Goal: Obtain resource: Download file/media

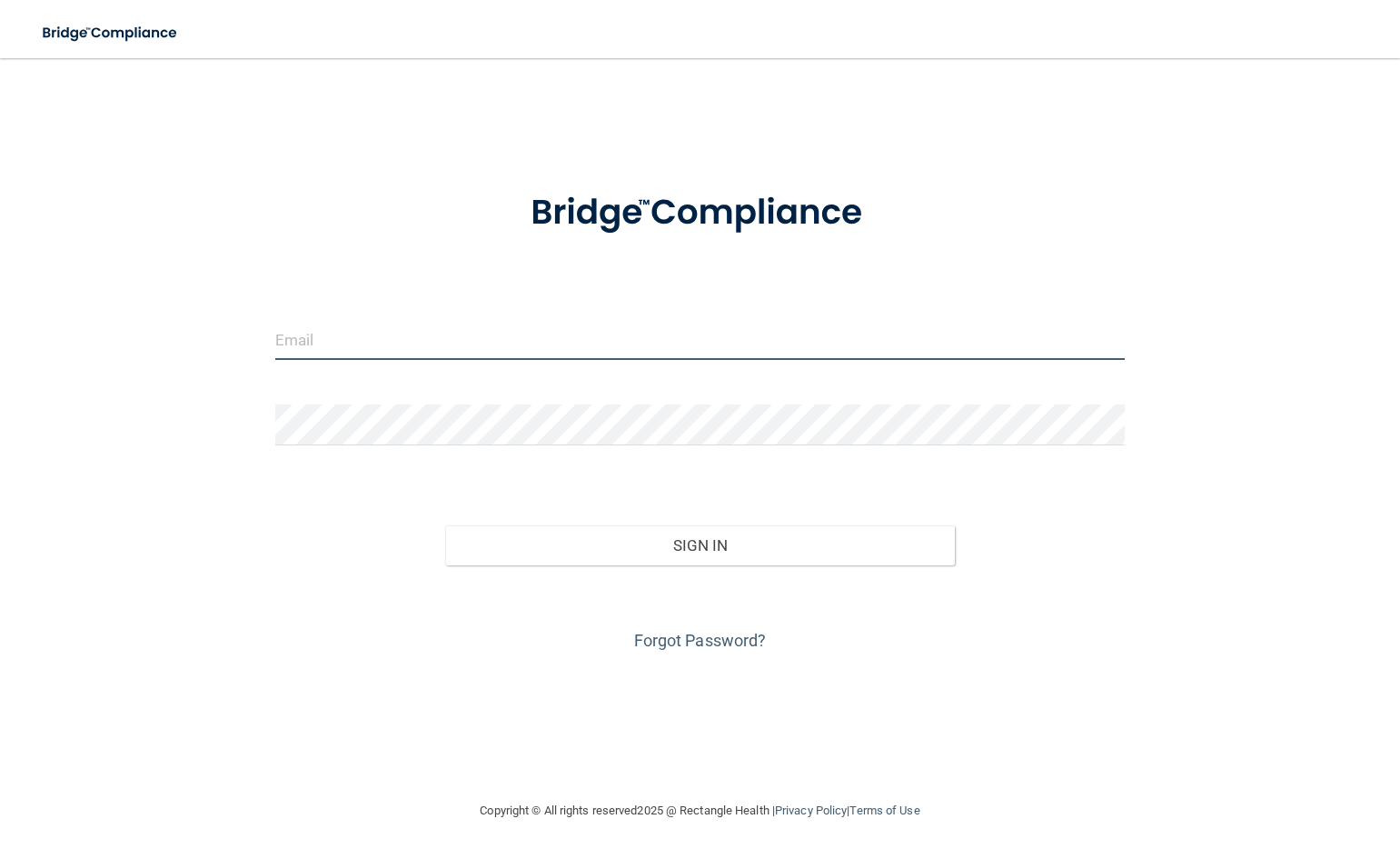
click at [418, 345] on input "email" at bounding box center [700, 340] width 849 height 41
type input "[EMAIL_ADDRESS][DOMAIN_NAME]"
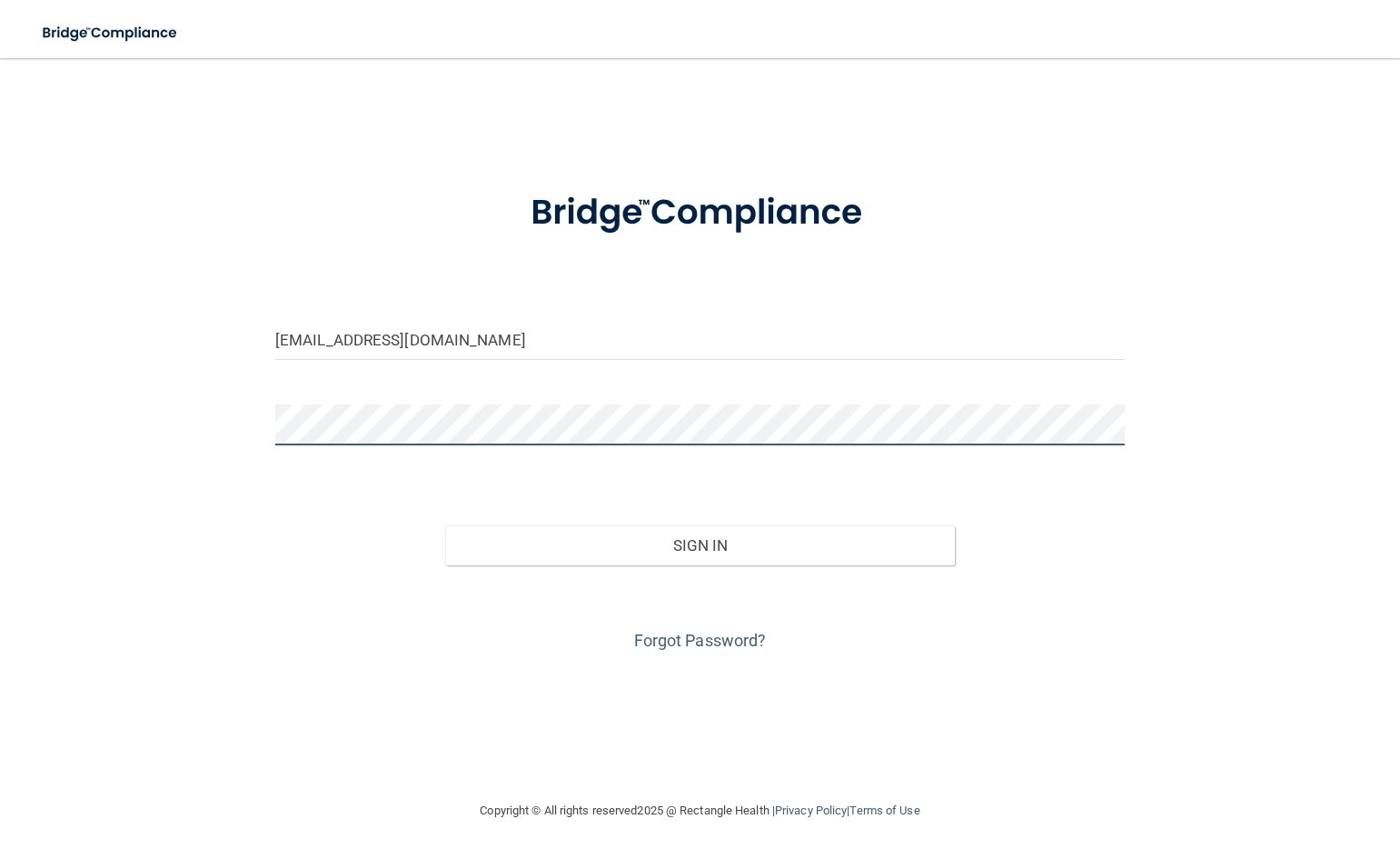
click at [445, 525] on button "Sign In" at bounding box center [700, 545] width 510 height 40
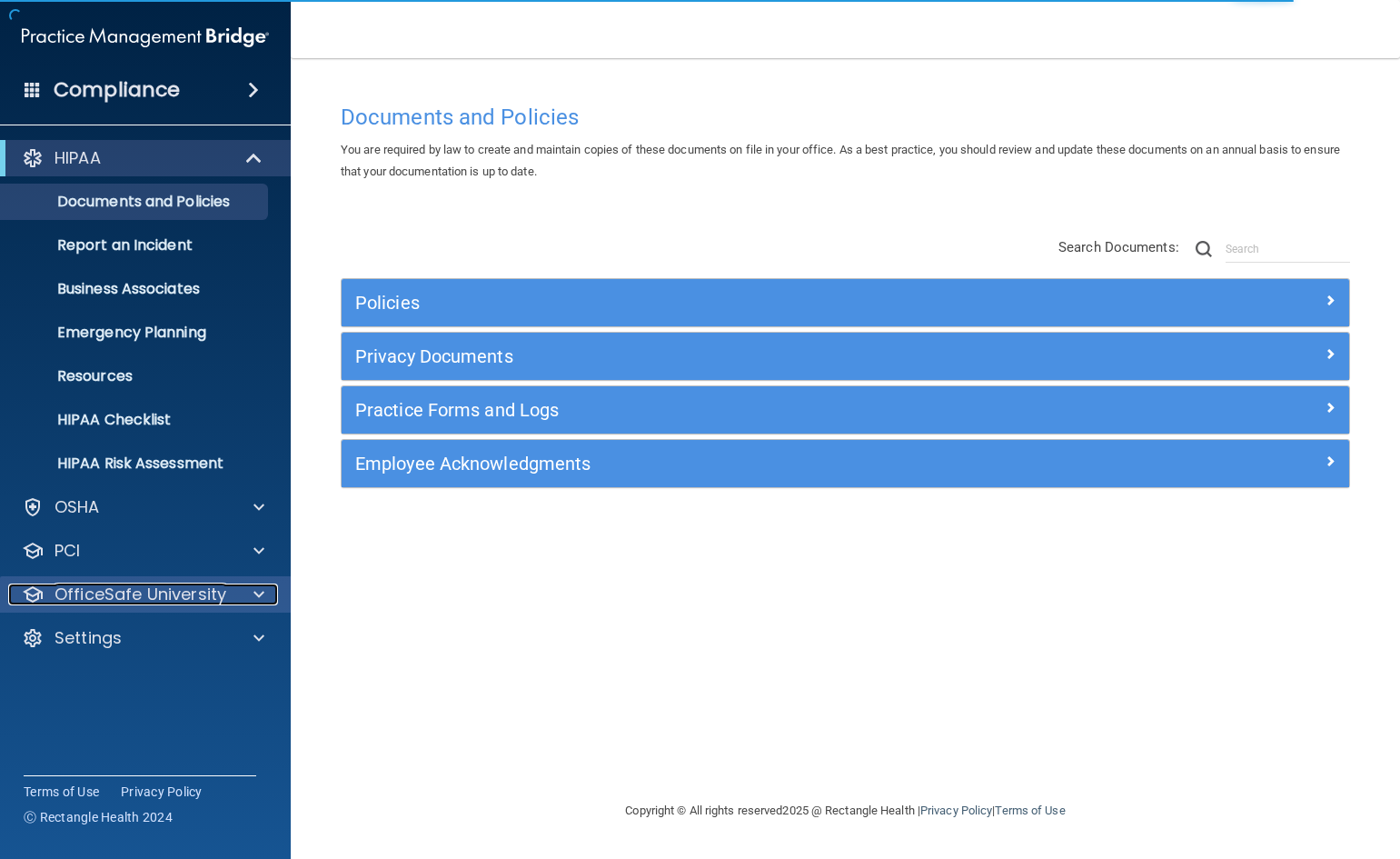
click at [239, 602] on div at bounding box center [255, 594] width 45 height 22
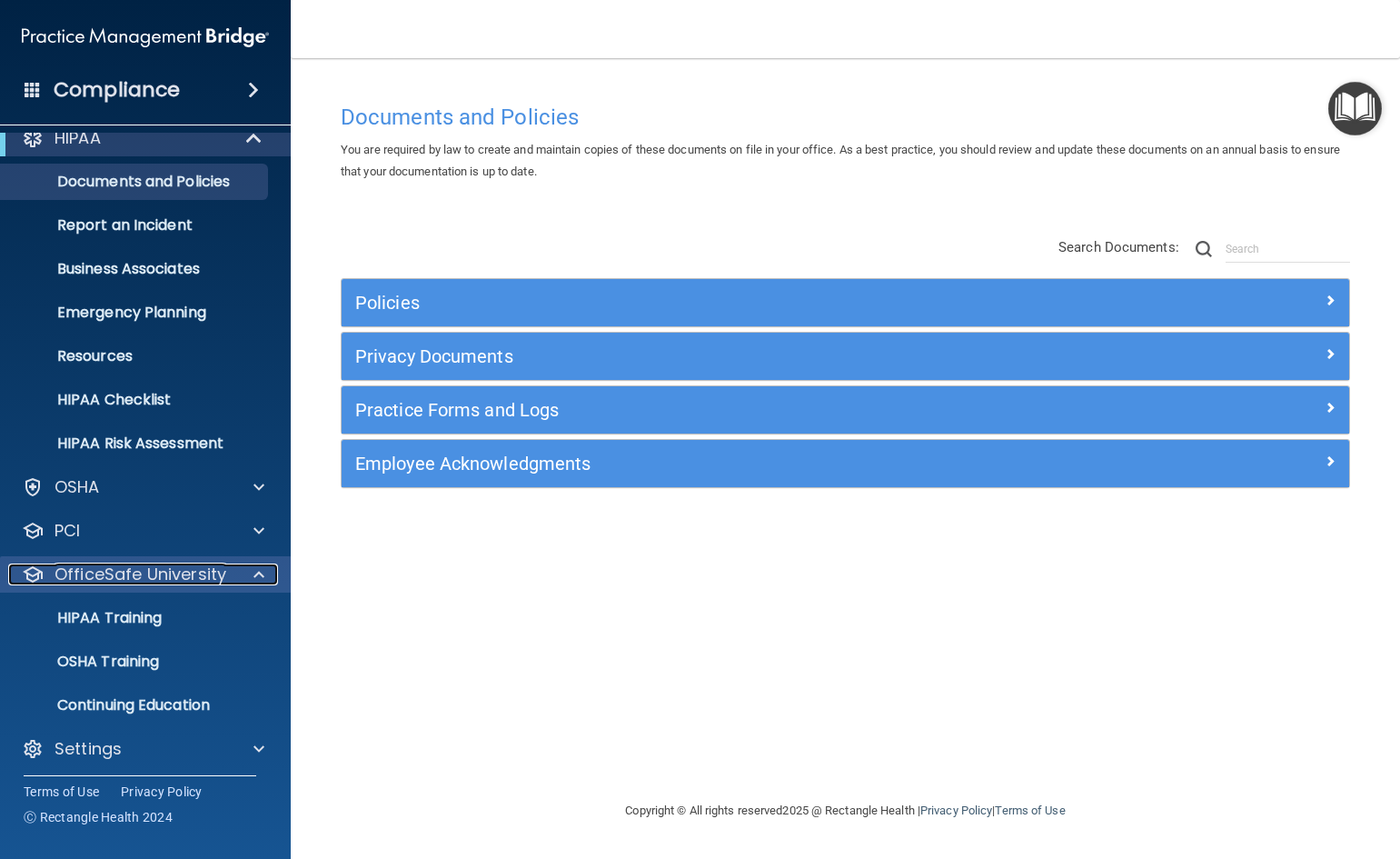
scroll to position [26, 0]
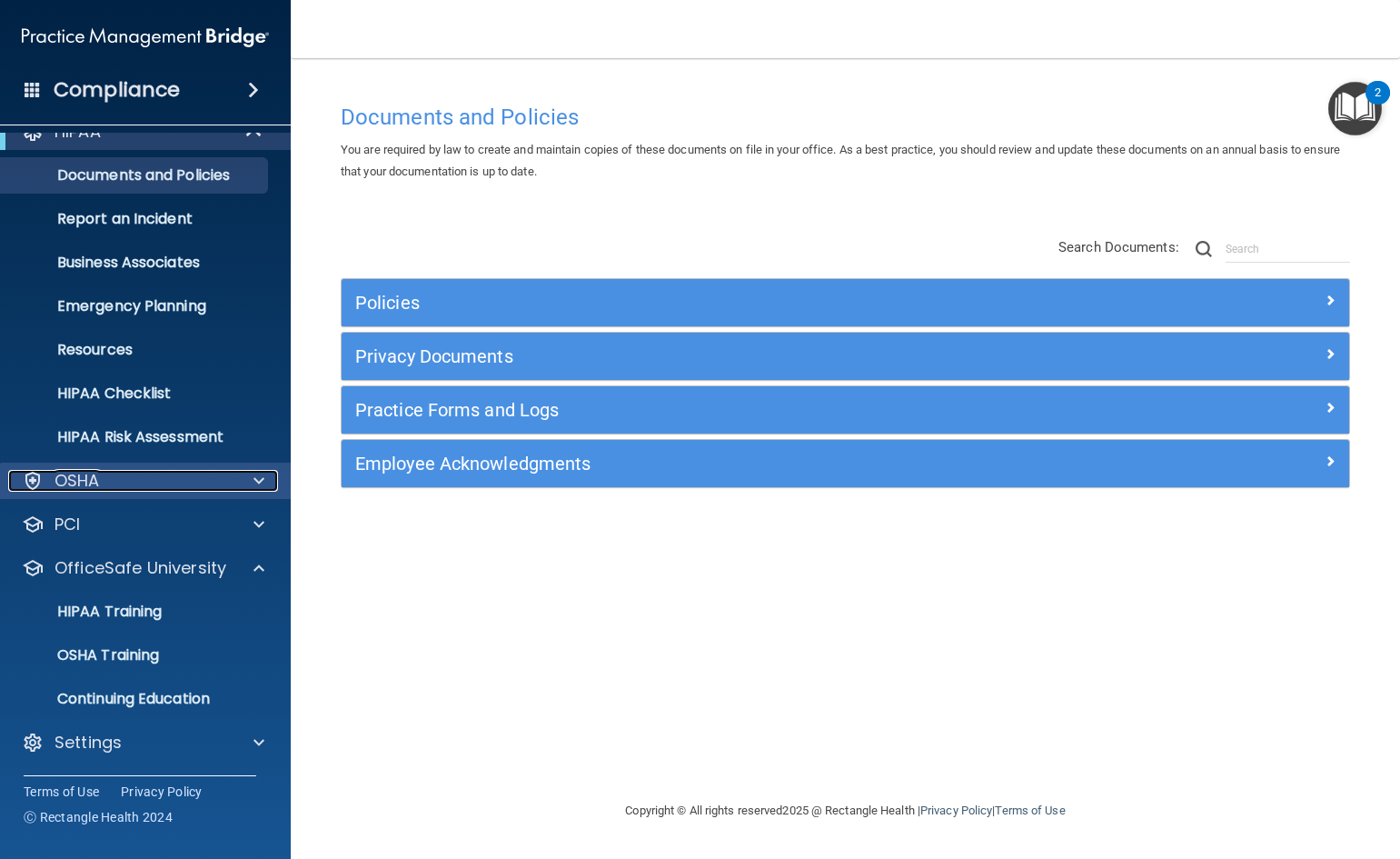
click at [254, 486] on span at bounding box center [258, 481] width 11 height 22
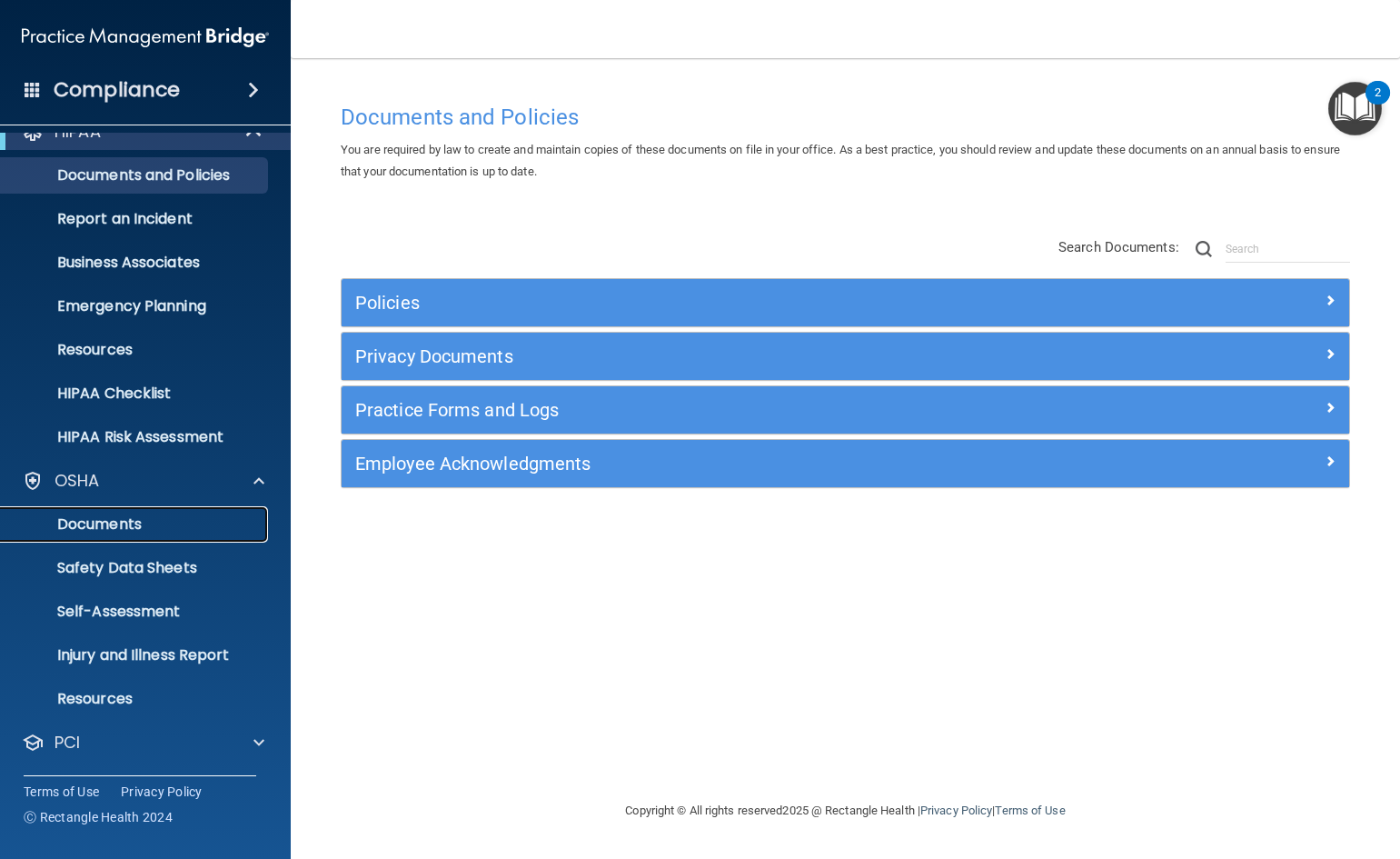
click at [230, 513] on link "Documents" at bounding box center [125, 524] width 286 height 37
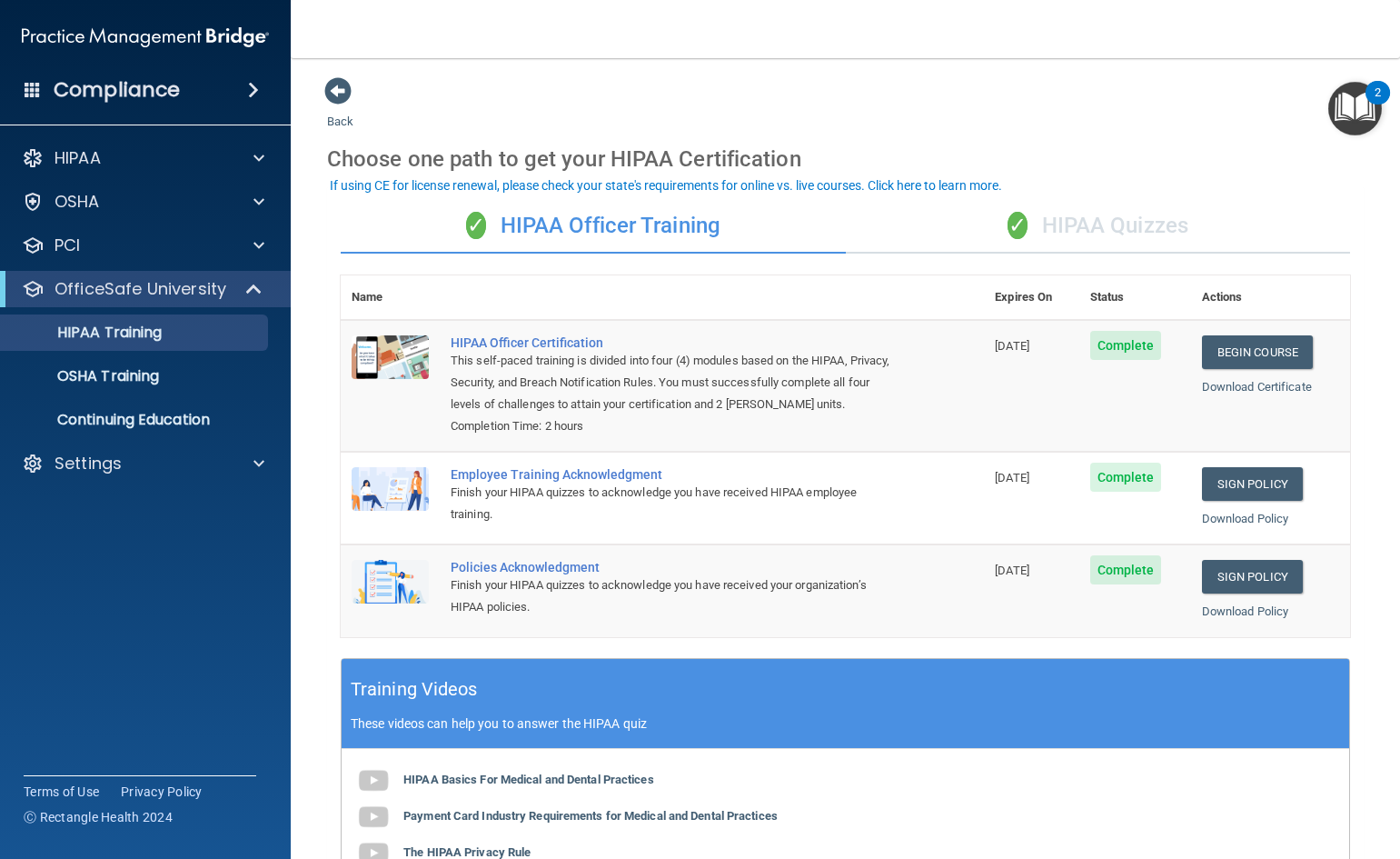
click at [1053, 222] on div "✓ HIPAA Quizzes" at bounding box center [1098, 226] width 505 height 54
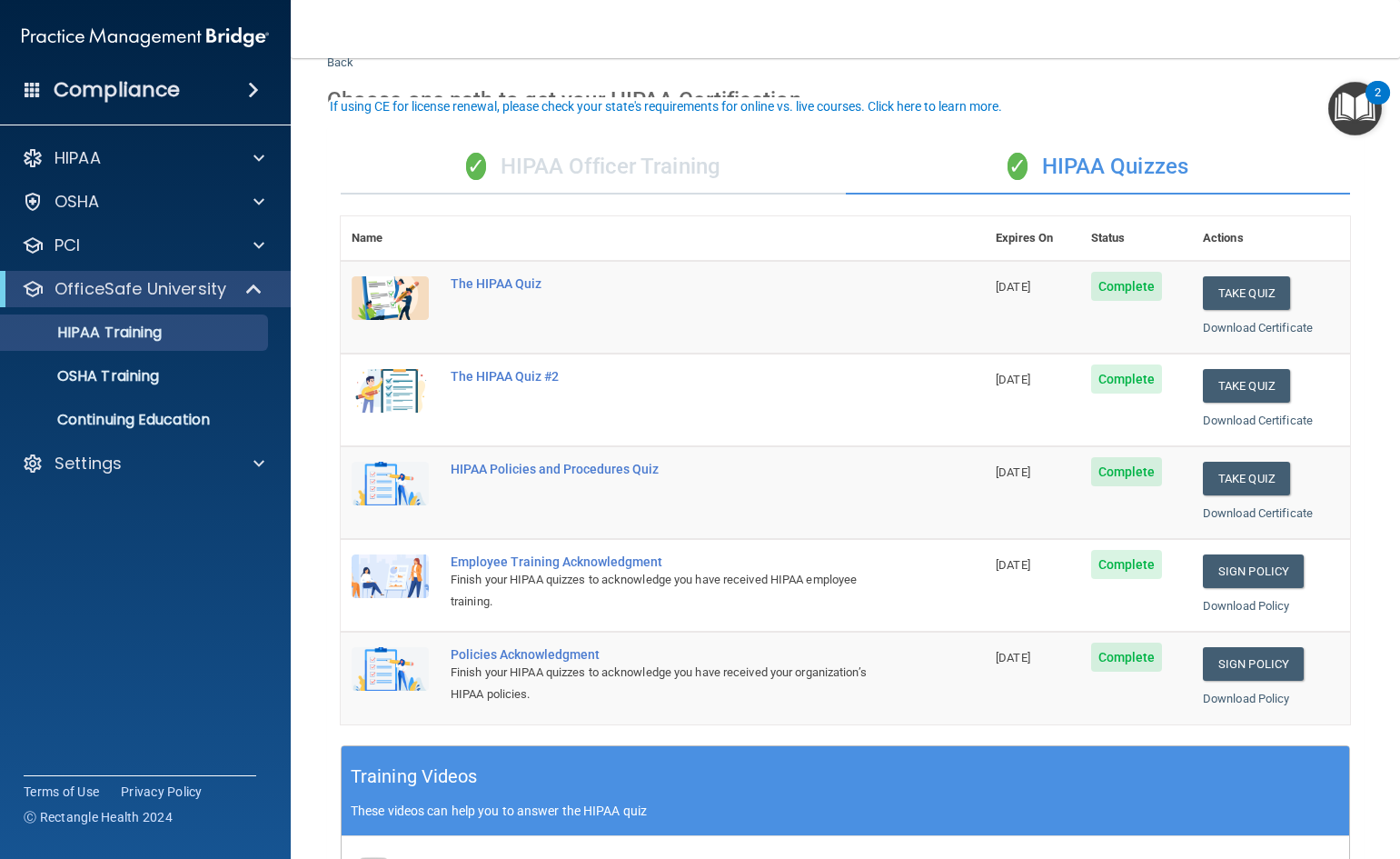
scroll to position [91, 0]
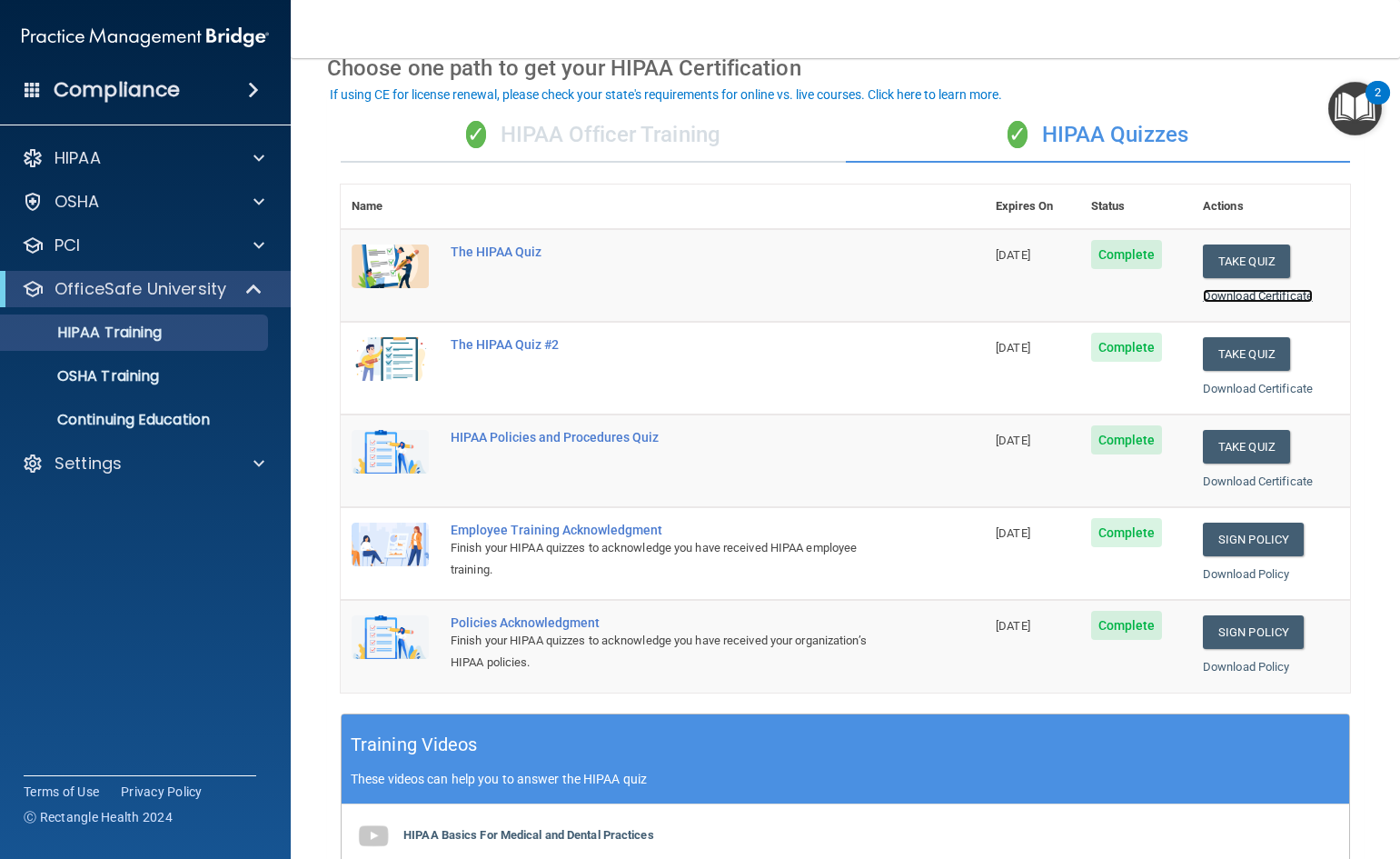
click at [1278, 299] on link "Download Certificate" at bounding box center [1259, 296] width 110 height 14
click at [1236, 381] on link "Download Certificate" at bounding box center [1259, 388] width 110 height 14
click at [1228, 483] on link "Download Certificate" at bounding box center [1259, 481] width 110 height 14
click at [1232, 484] on link "Download Certificate" at bounding box center [1259, 481] width 110 height 14
click at [619, 139] on div "✓ HIPAA Officer Training" at bounding box center [593, 135] width 505 height 54
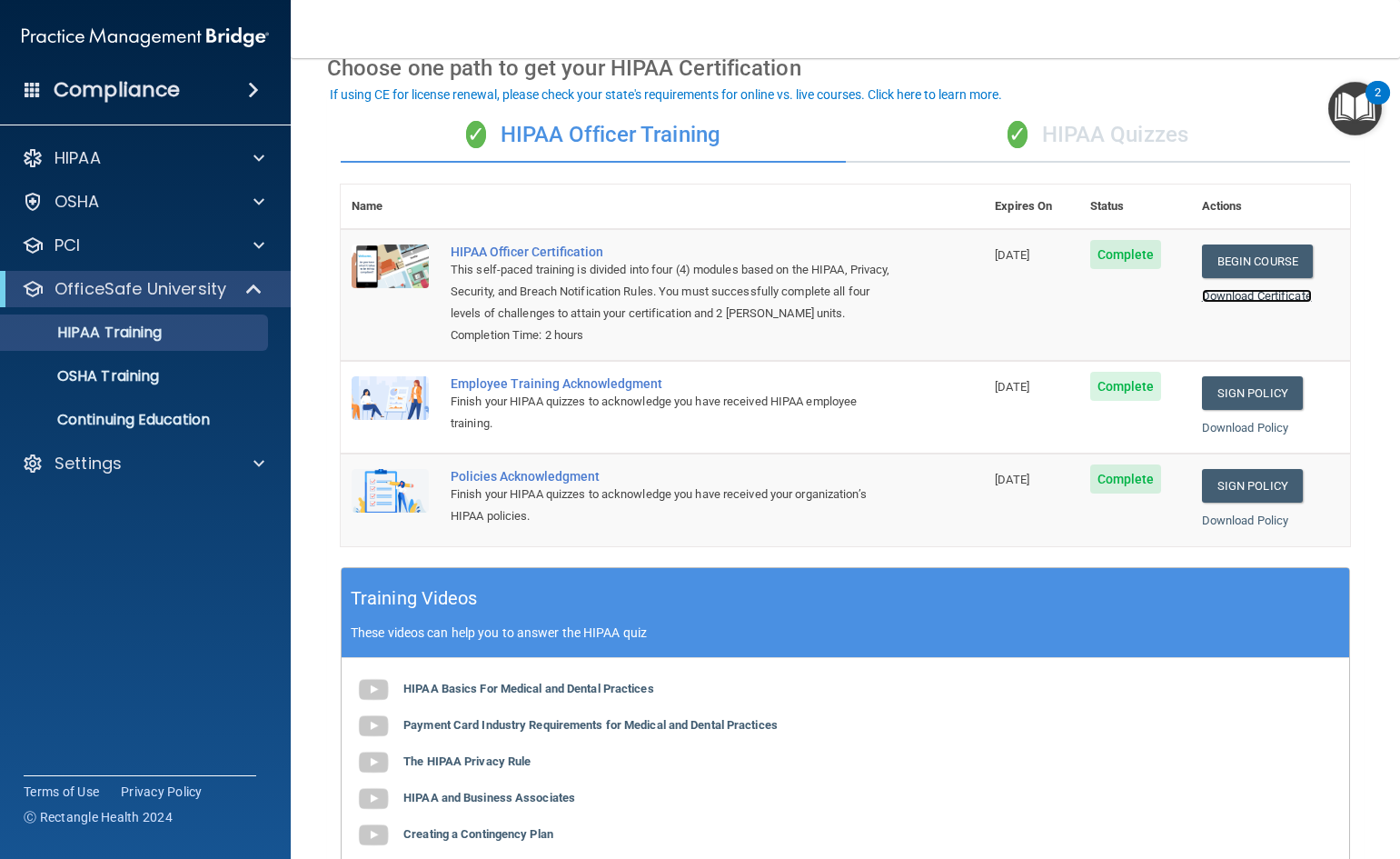
click at [1206, 296] on link "Download Certificate" at bounding box center [1258, 296] width 110 height 14
click at [1229, 296] on link "Download Certificate" at bounding box center [1258, 296] width 110 height 14
click at [114, 381] on p "OSHA Training" at bounding box center [85, 375] width 147 height 18
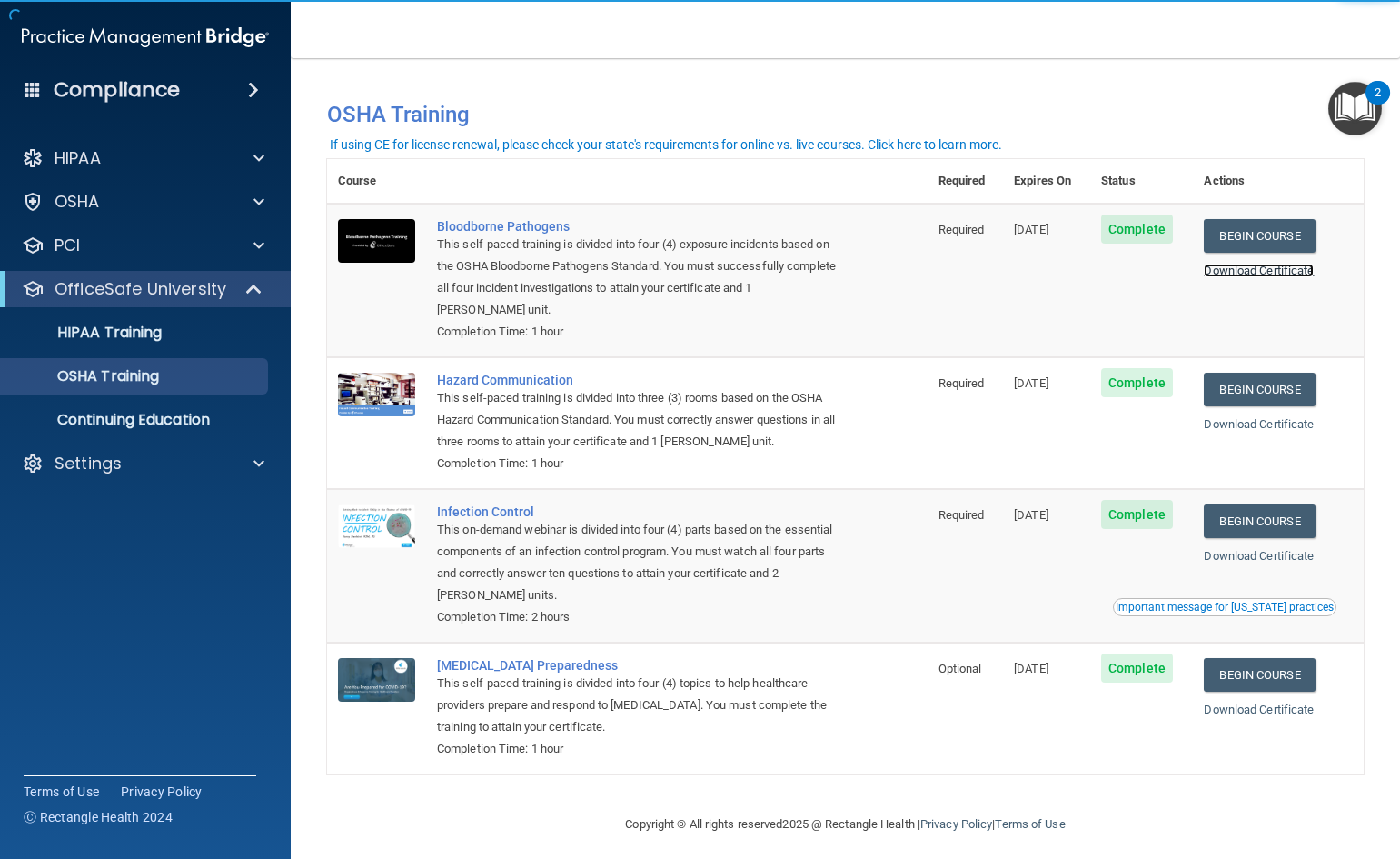
click at [1234, 265] on link "Download Certificate" at bounding box center [1259, 270] width 110 height 14
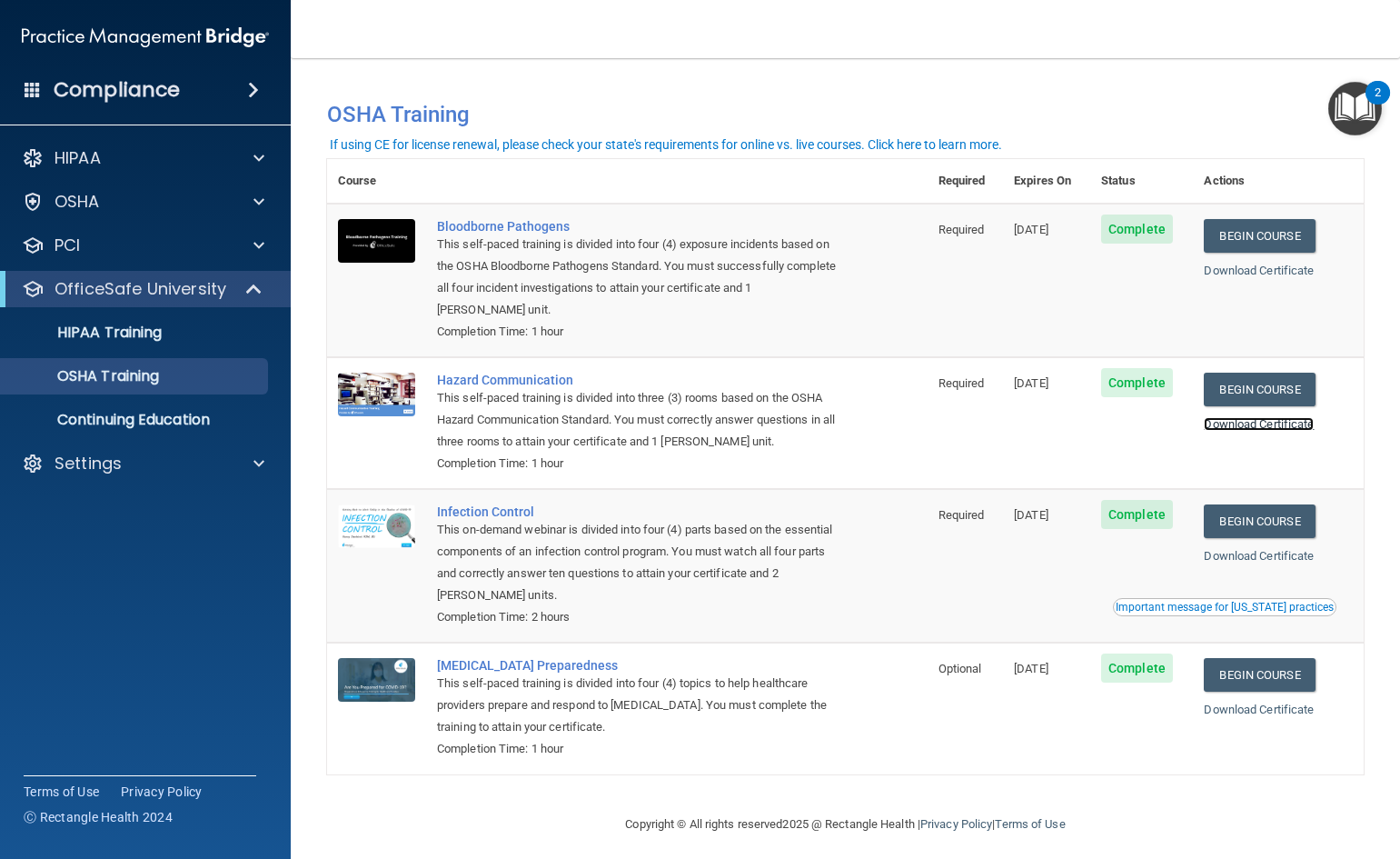
click at [1236, 426] on link "Download Certificate" at bounding box center [1259, 424] width 110 height 14
click at [1286, 561] on link "Download Certificate" at bounding box center [1259, 555] width 110 height 14
click at [1231, 715] on link "Download Certificate" at bounding box center [1259, 709] width 110 height 14
click at [164, 411] on p "Continuing Education" at bounding box center [135, 420] width 248 height 18
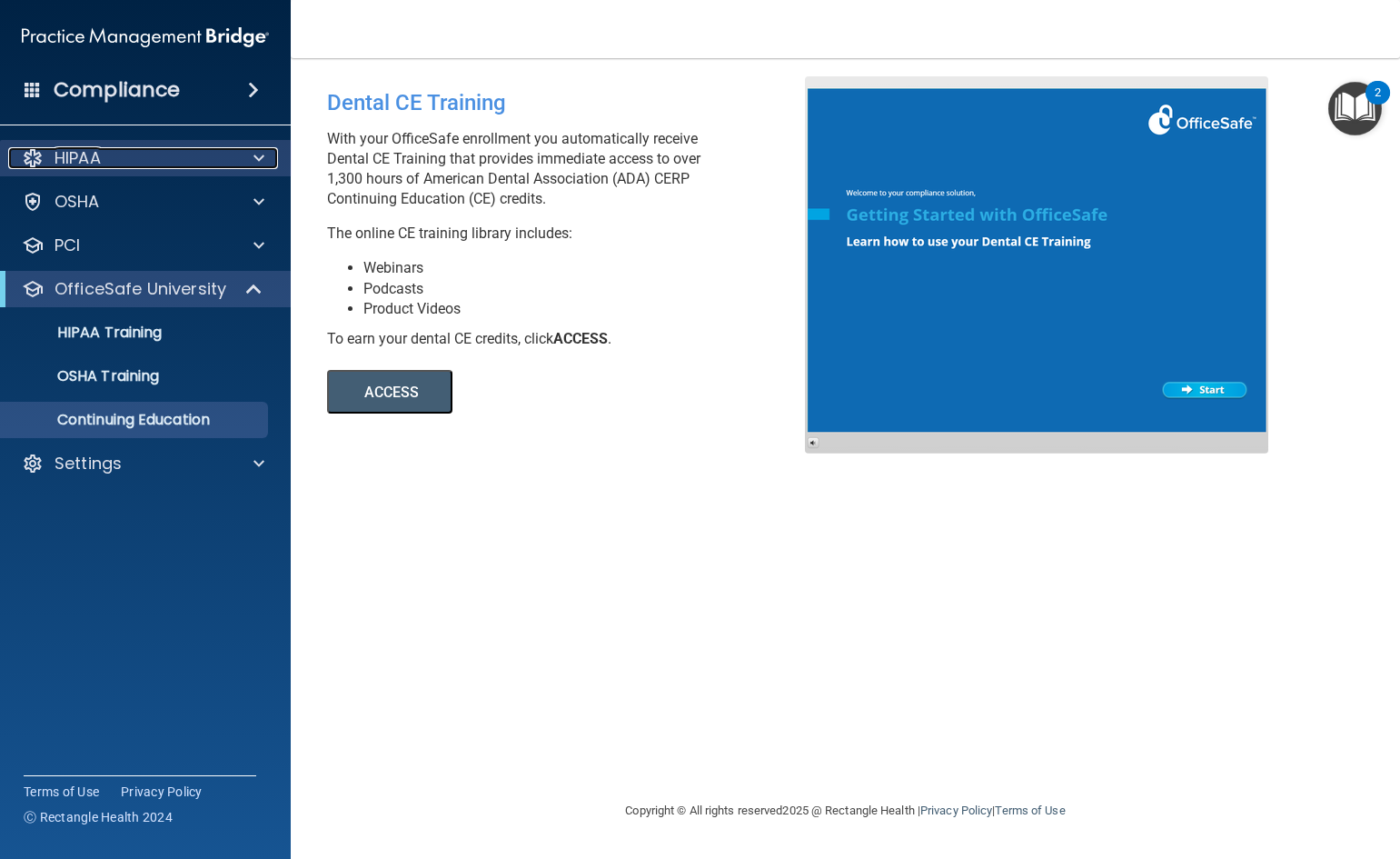
click at [245, 157] on div at bounding box center [255, 158] width 45 height 22
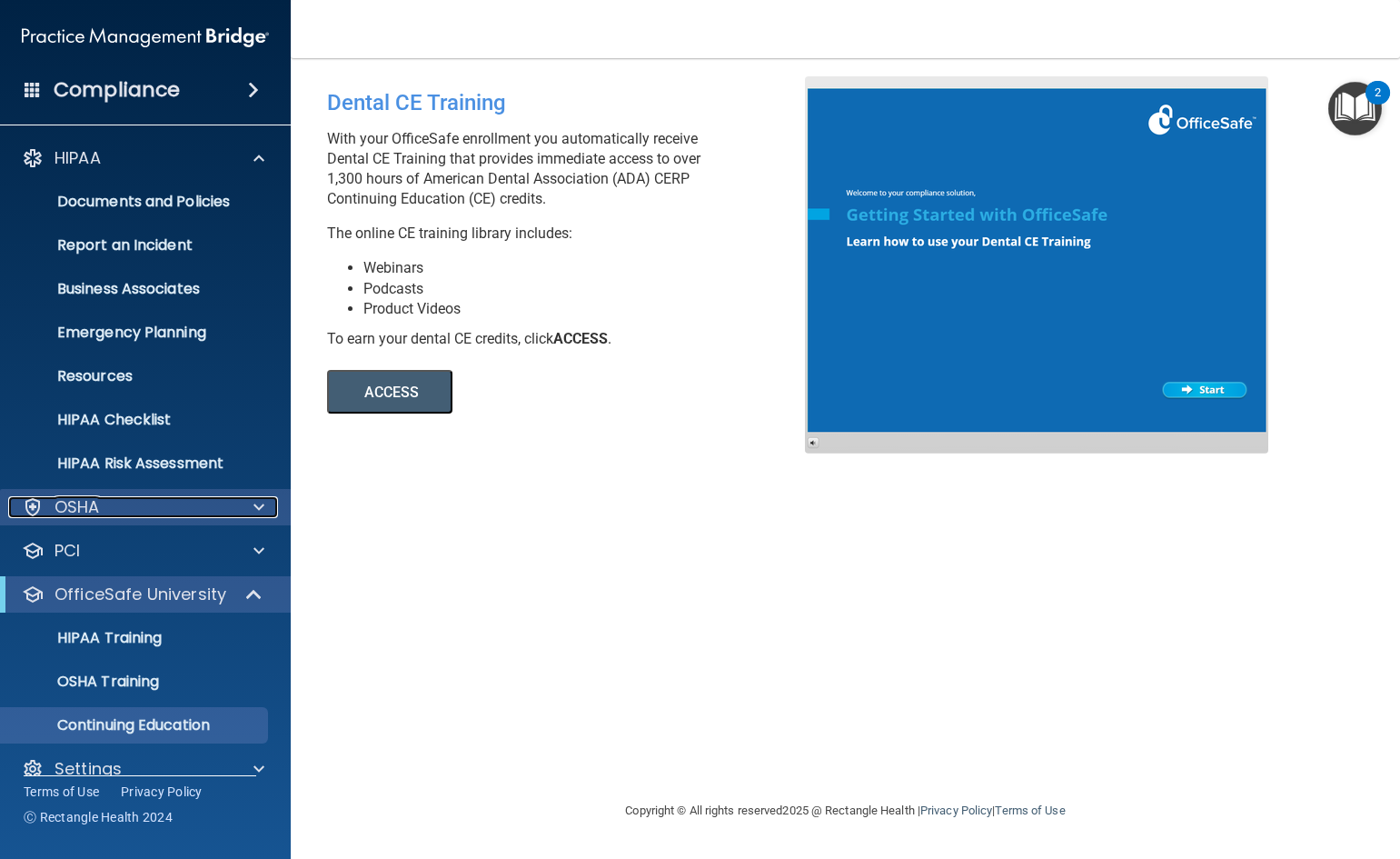
click at [253, 503] on div at bounding box center [255, 507] width 45 height 22
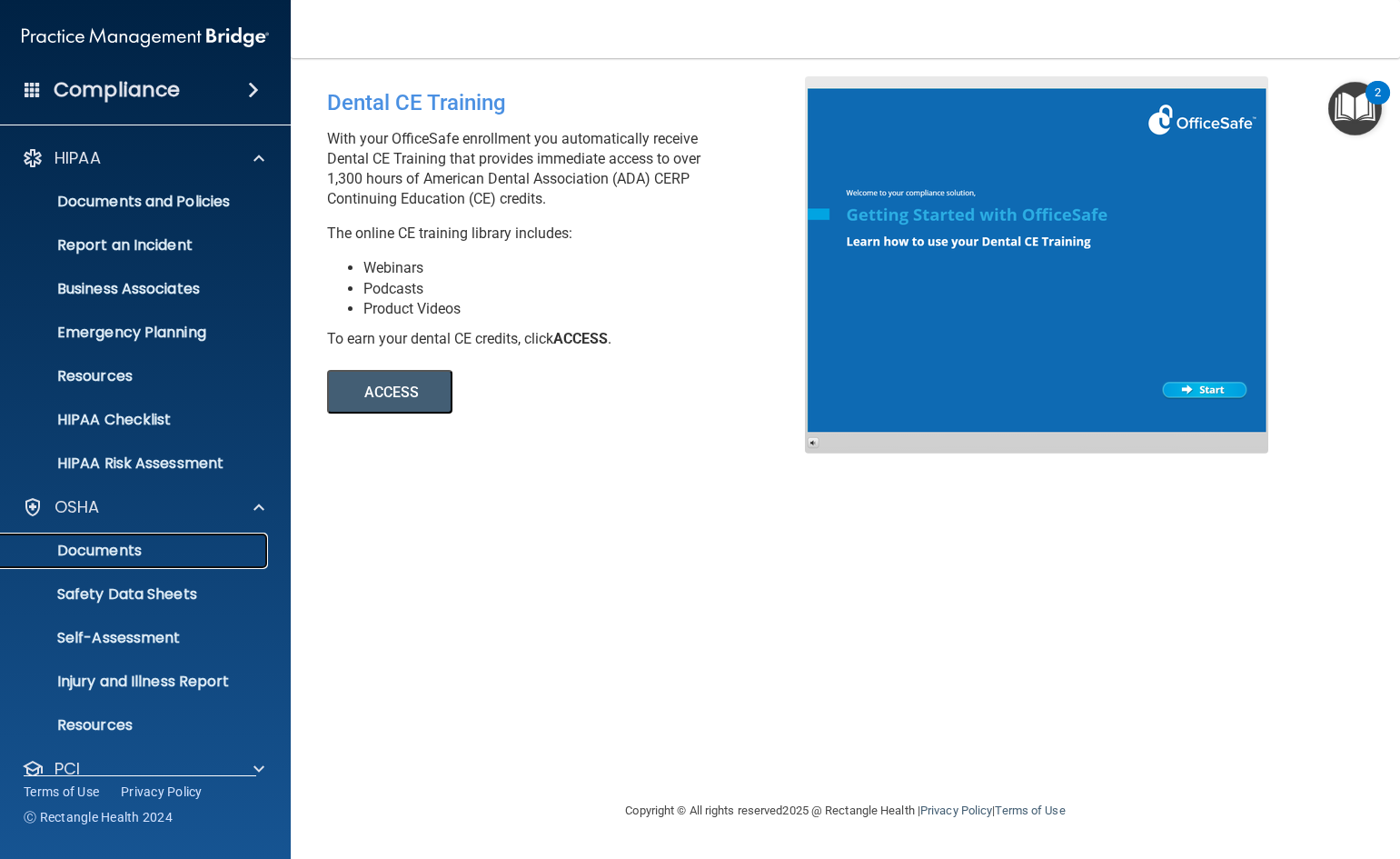
click at [99, 550] on p "Documents" at bounding box center [135, 550] width 248 height 18
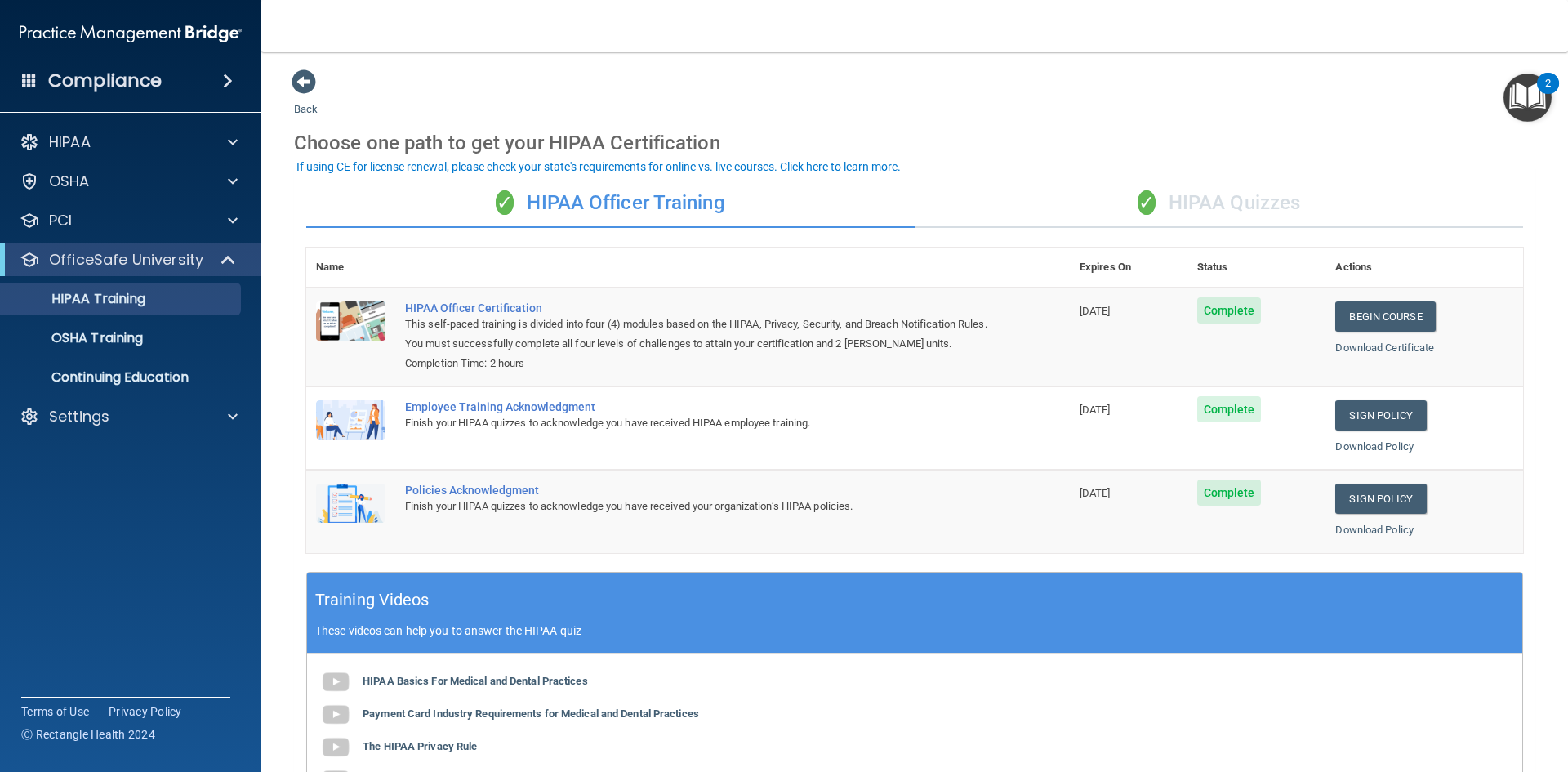
click at [1258, 195] on div "✓ HIPAA Quizzes" at bounding box center [1219, 203] width 609 height 49
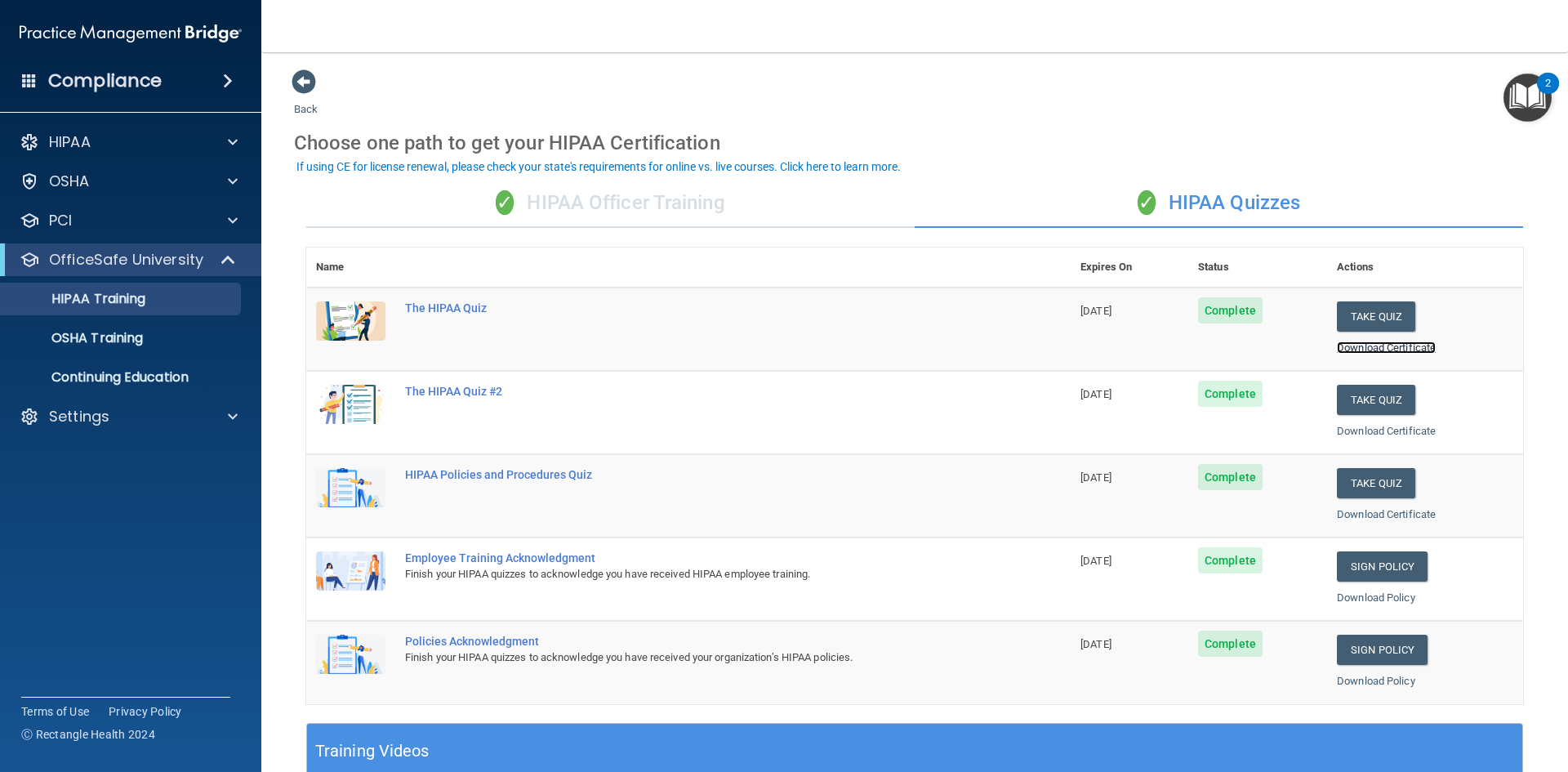
click at [1258, 348] on link "Download Certificate" at bounding box center [1387, 348] width 99 height 12
click at [1258, 430] on link "Download Certificate" at bounding box center [1387, 430] width 99 height 12
click at [1258, 513] on link "Download Certificate" at bounding box center [1387, 514] width 99 height 12
click at [1258, 597] on link "Download Policy" at bounding box center [1377, 597] width 78 height 12
click at [564, 205] on div "✓ HIPAA Officer Training" at bounding box center [611, 203] width 609 height 49
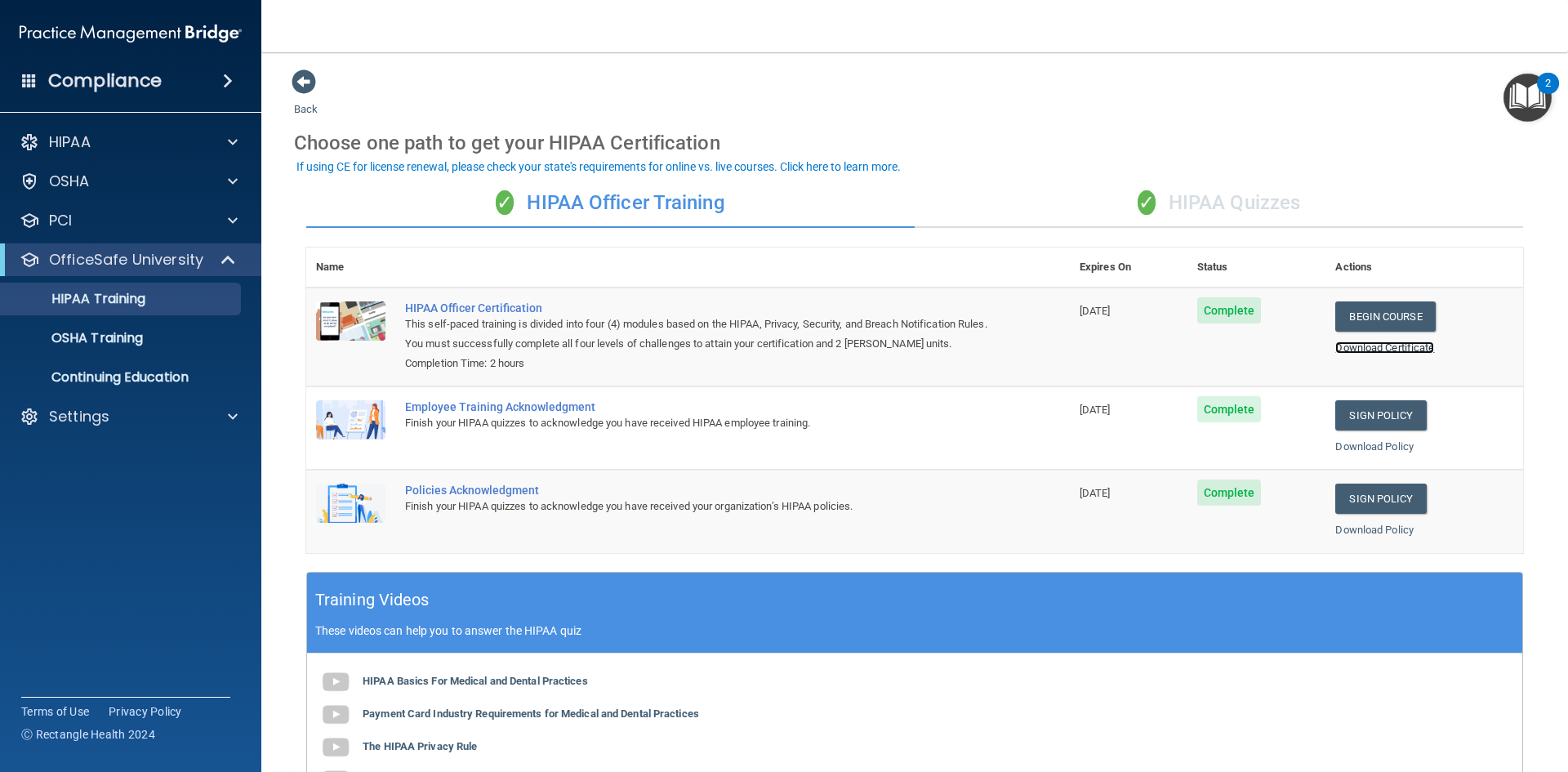
click at [1258, 349] on link "Download Certificate" at bounding box center [1385, 348] width 99 height 12
click at [97, 330] on p "OSHA Training" at bounding box center [77, 337] width 132 height 17
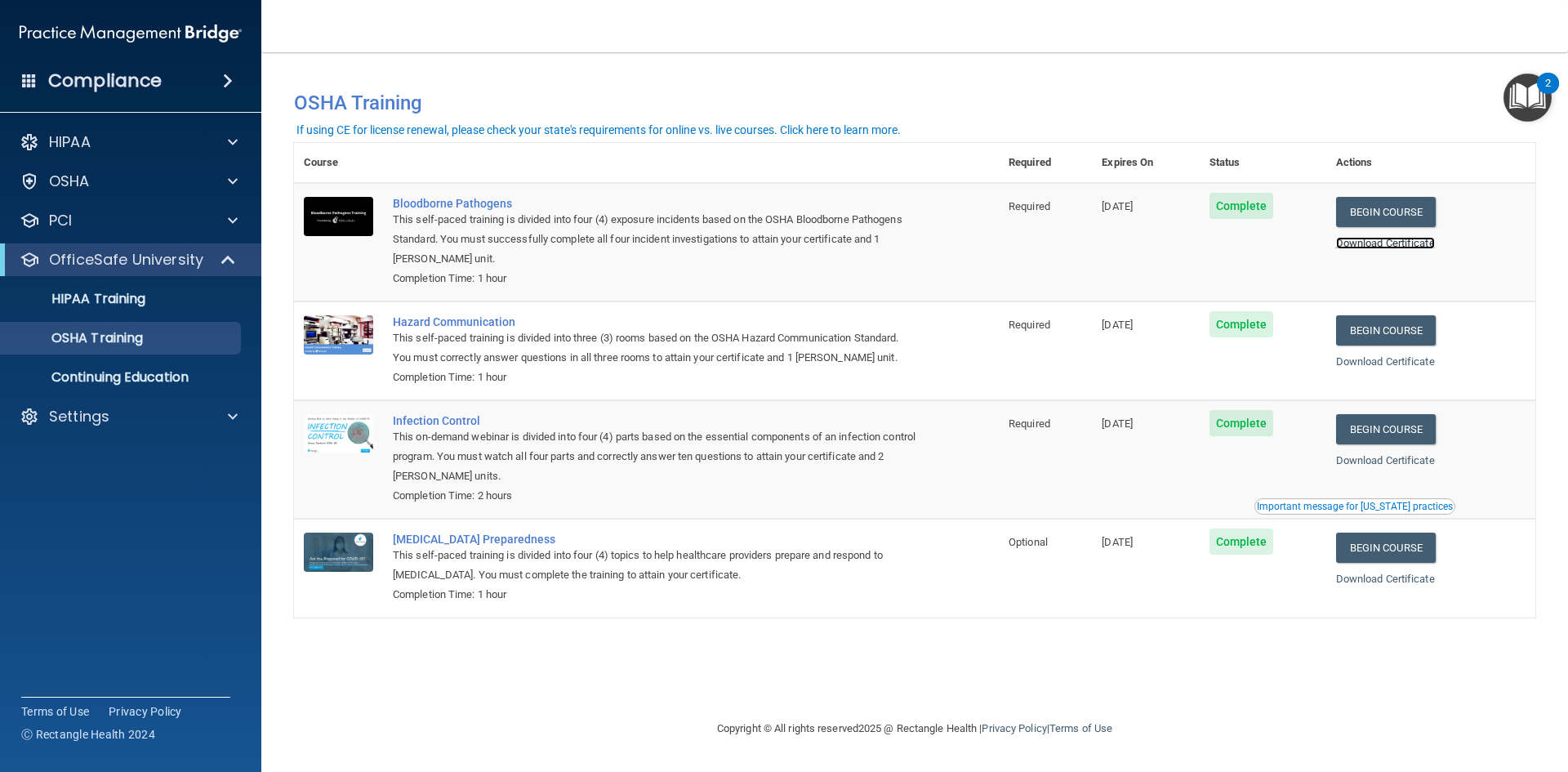
click at [1258, 239] on link "Download Certificate" at bounding box center [1386, 243] width 99 height 12
click at [1258, 361] on link "Download Certificate" at bounding box center [1386, 362] width 99 height 12
click at [1258, 458] on link "Download Certificate" at bounding box center [1386, 460] width 99 height 12
click at [239, 409] on div at bounding box center [230, 416] width 41 height 20
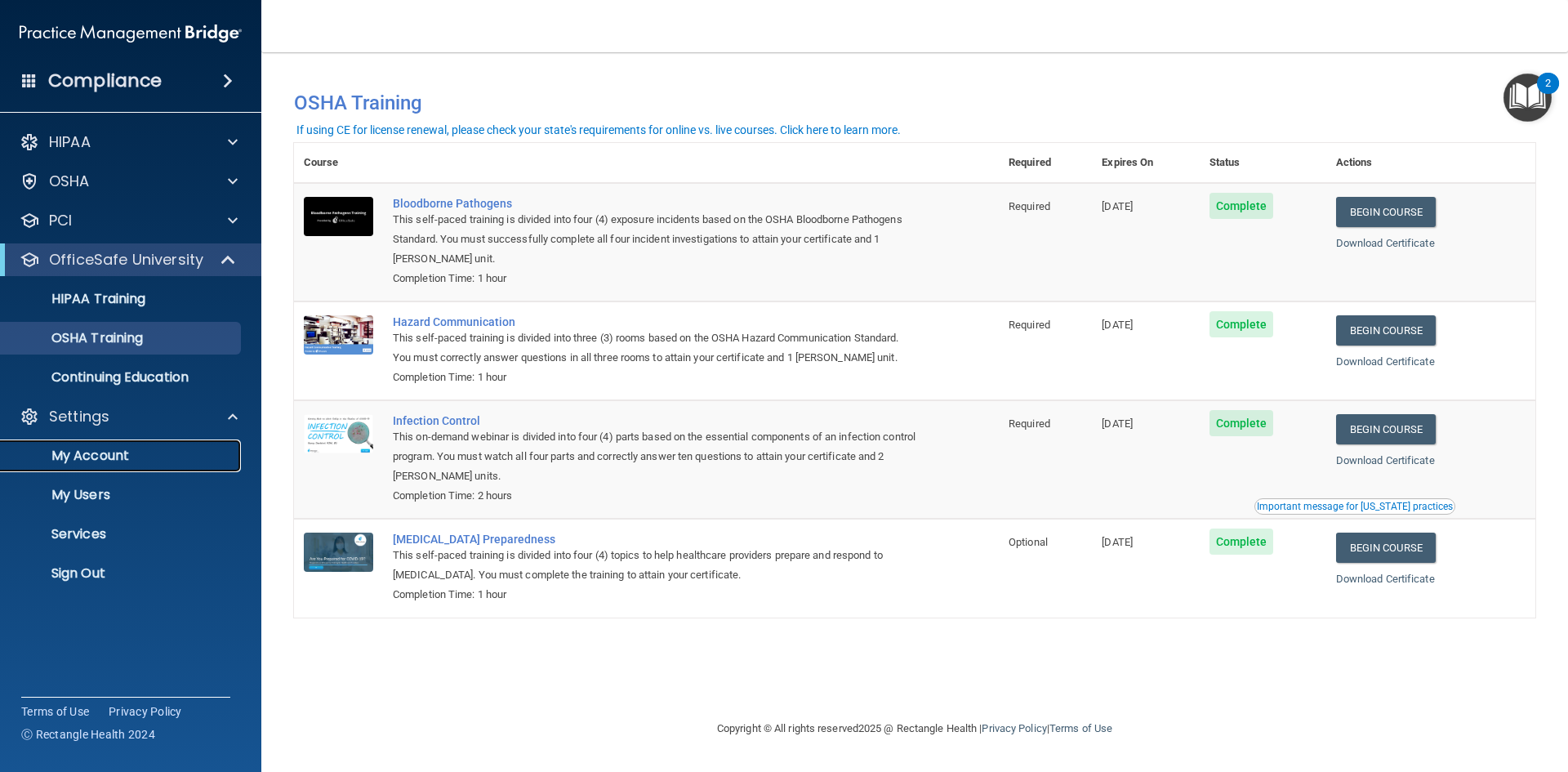
click at [126, 453] on p "My Account" at bounding box center [122, 456] width 223 height 17
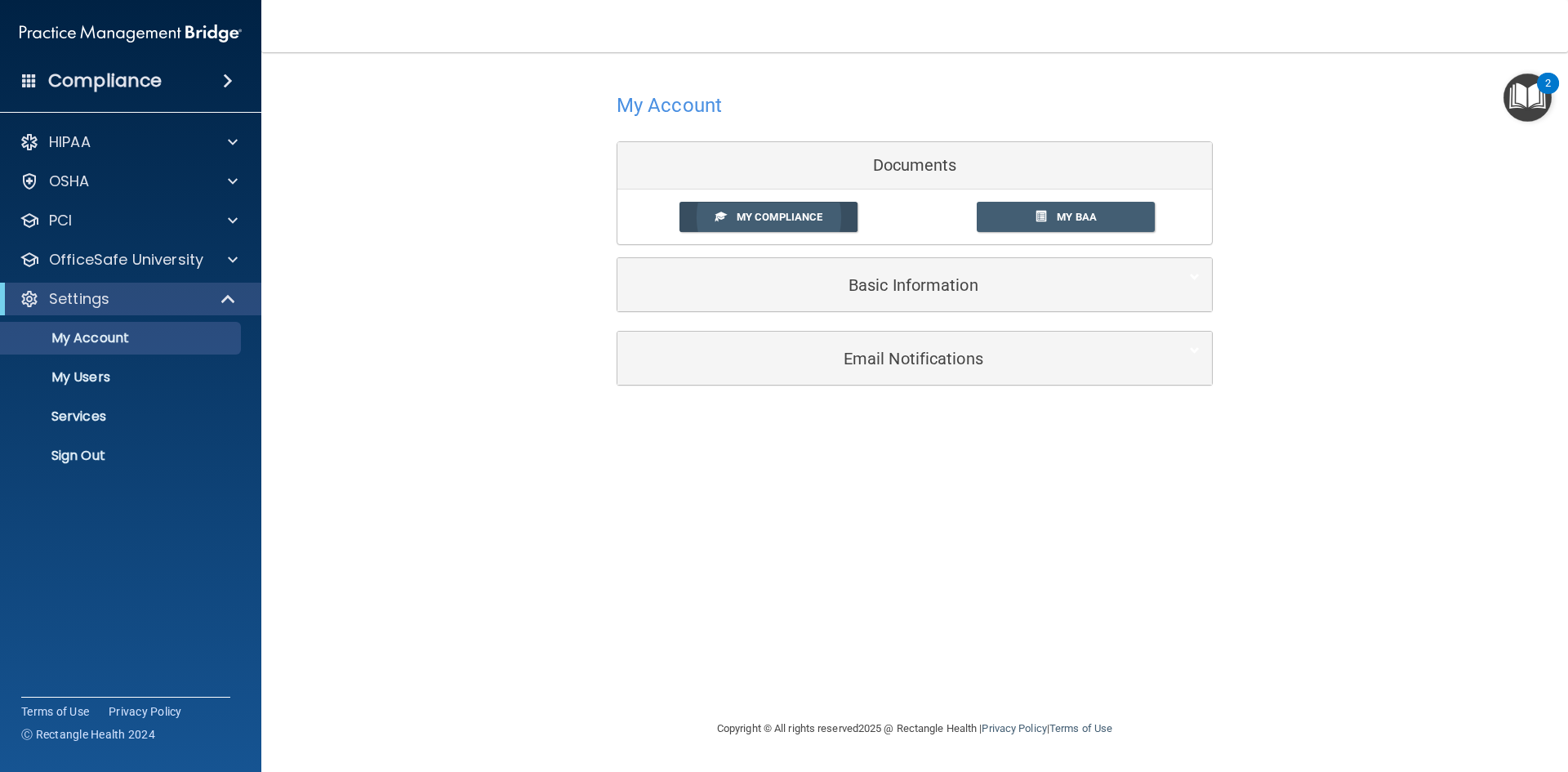
click at [709, 222] on link "My Compliance" at bounding box center [769, 216] width 179 height 30
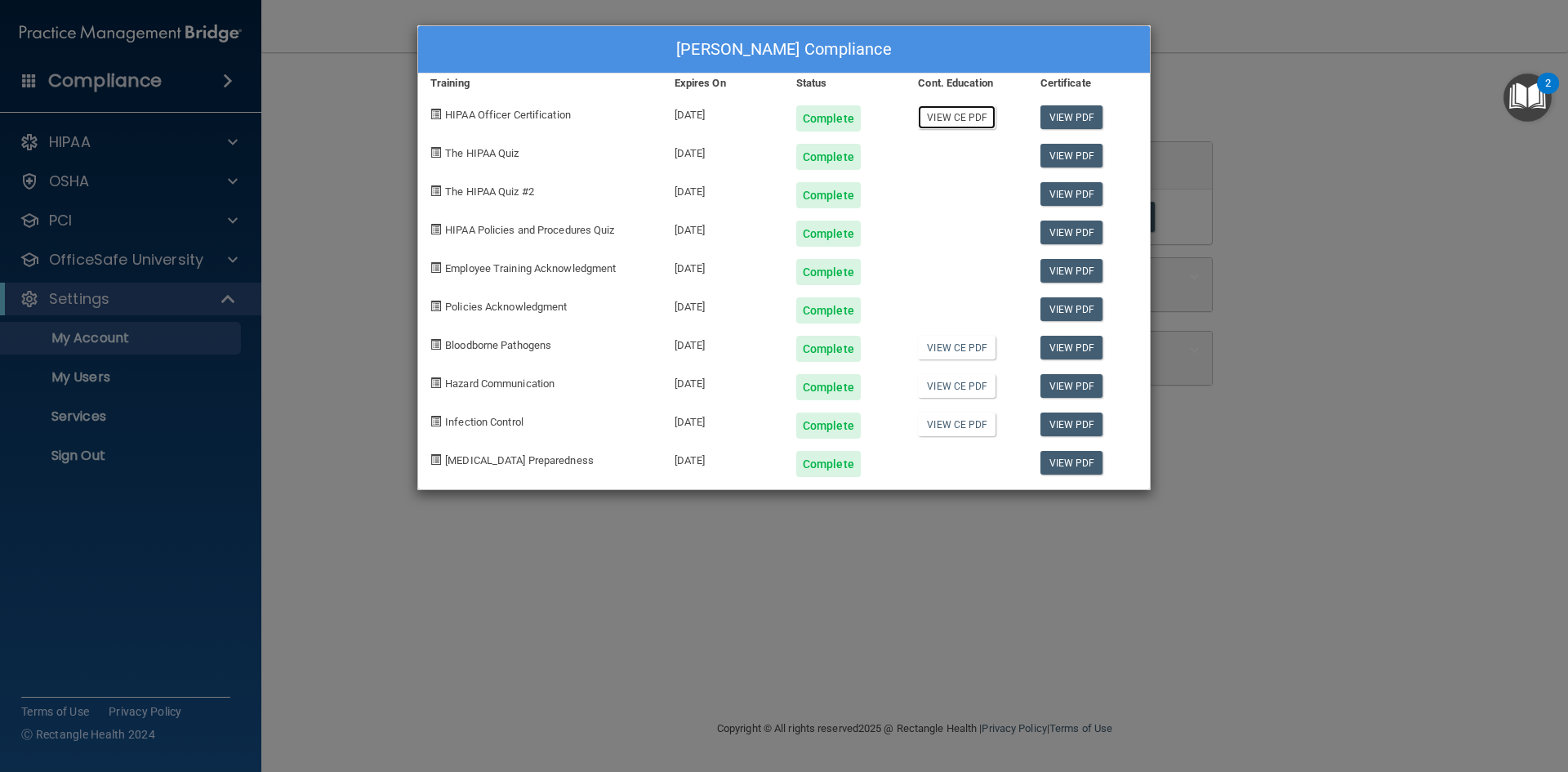
click at [944, 119] on link "View CE PDF" at bounding box center [957, 116] width 77 height 23
click at [944, 347] on link "View CE PDF" at bounding box center [957, 347] width 77 height 23
click at [957, 383] on link "View CE PDF" at bounding box center [957, 385] width 77 height 23
click at [954, 423] on link "View CE PDF" at bounding box center [957, 423] width 77 height 23
